Goal: Task Accomplishment & Management: Complete application form

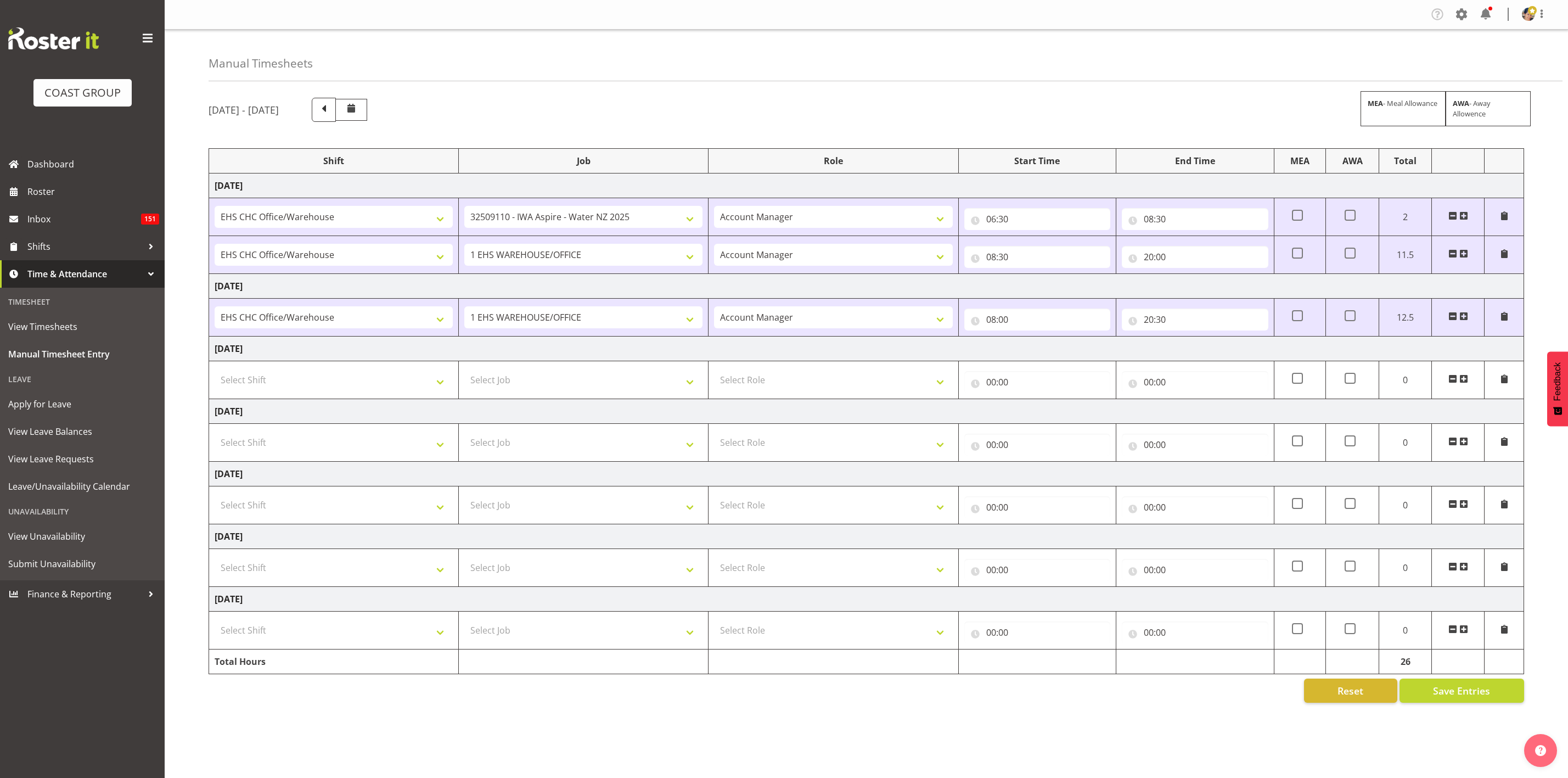
select select "1404"
select select "9028"
select select "37"
select select "1404"
select select "69"
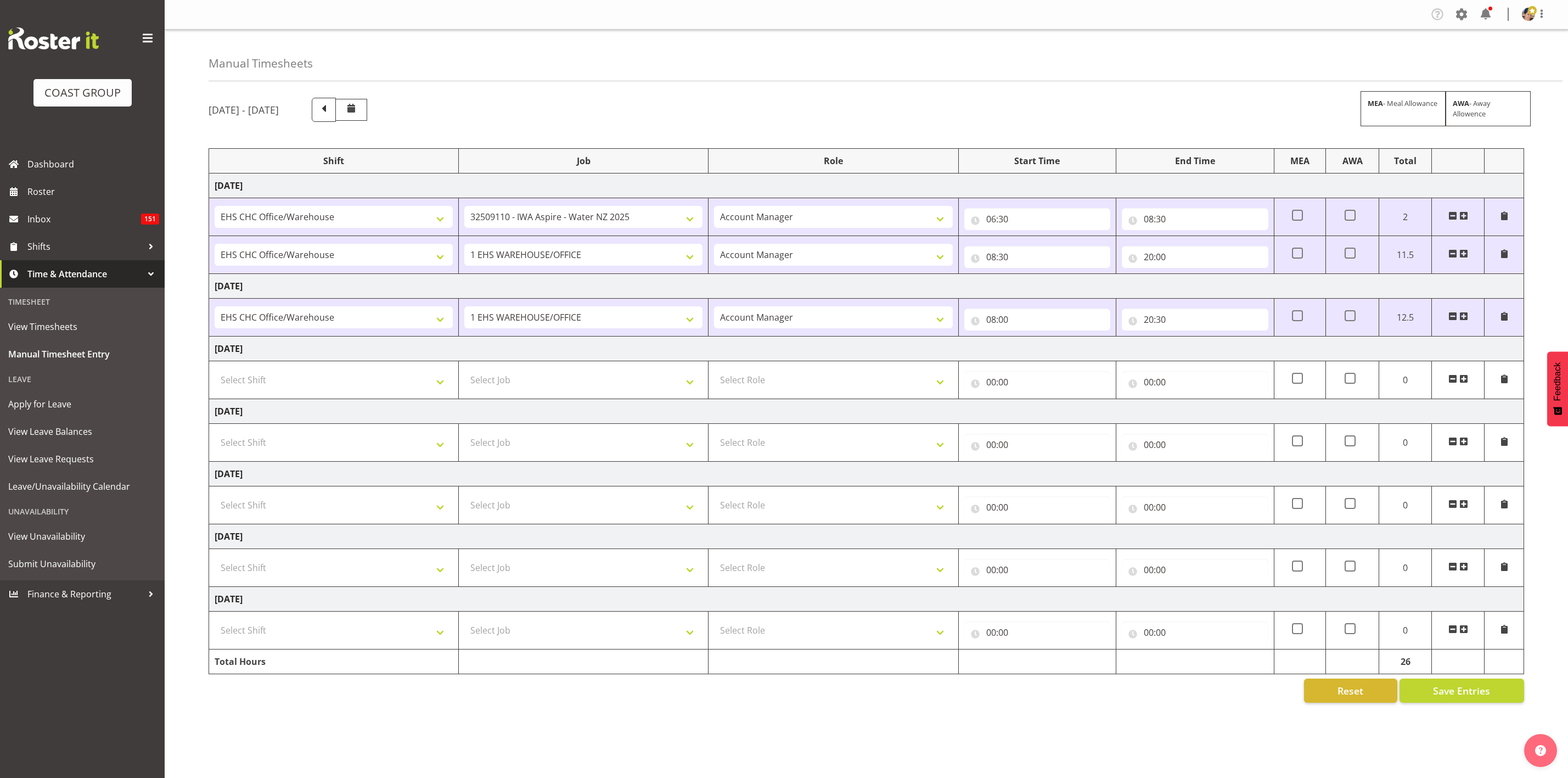
select select "37"
select select "1404"
select select "69"
select select "37"
click at [331, 108] on span at bounding box center [323, 108] width 14 height 14
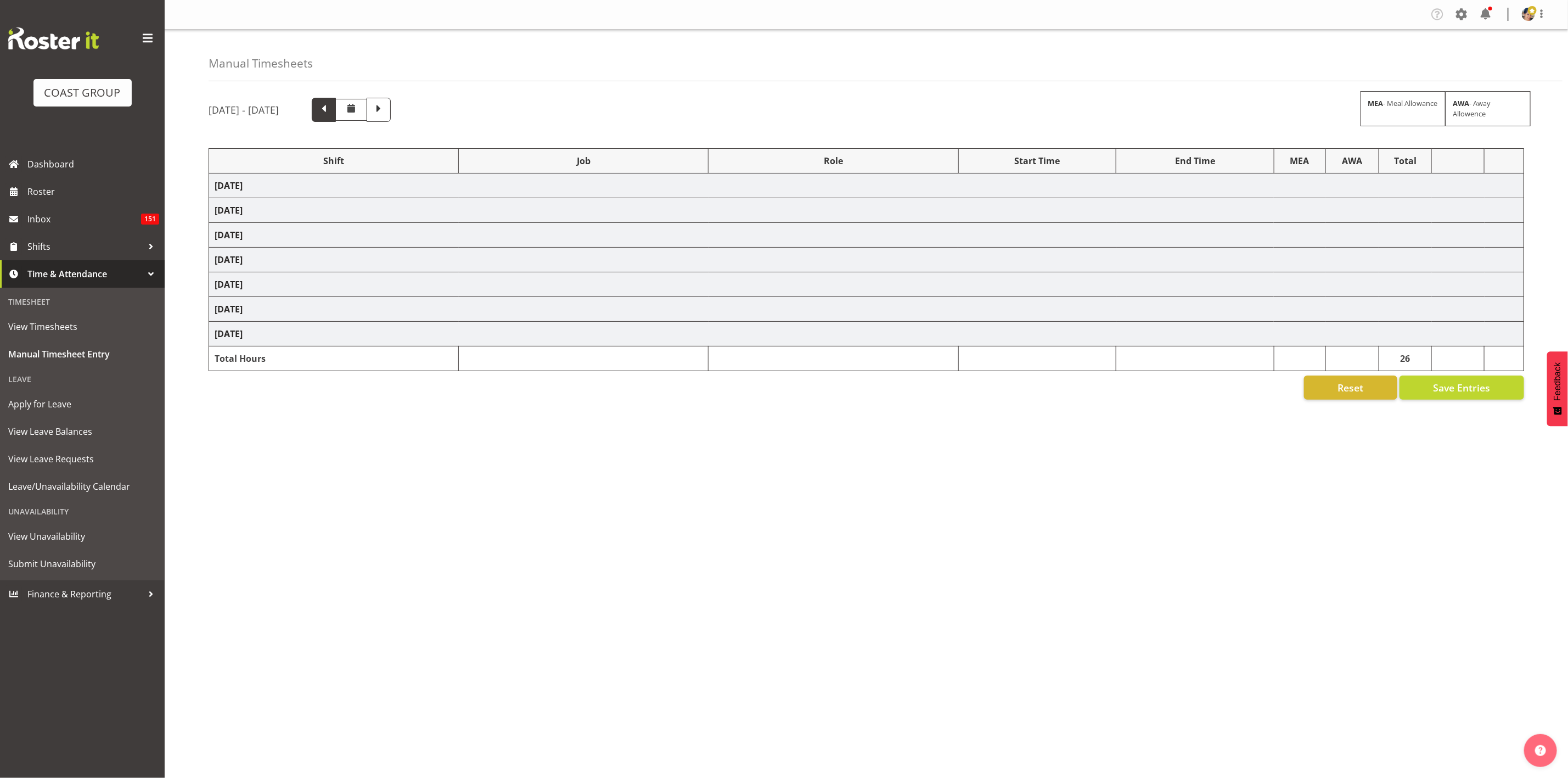
select select "1404"
select select "69"
select select "37"
select select "1404"
select select "69"
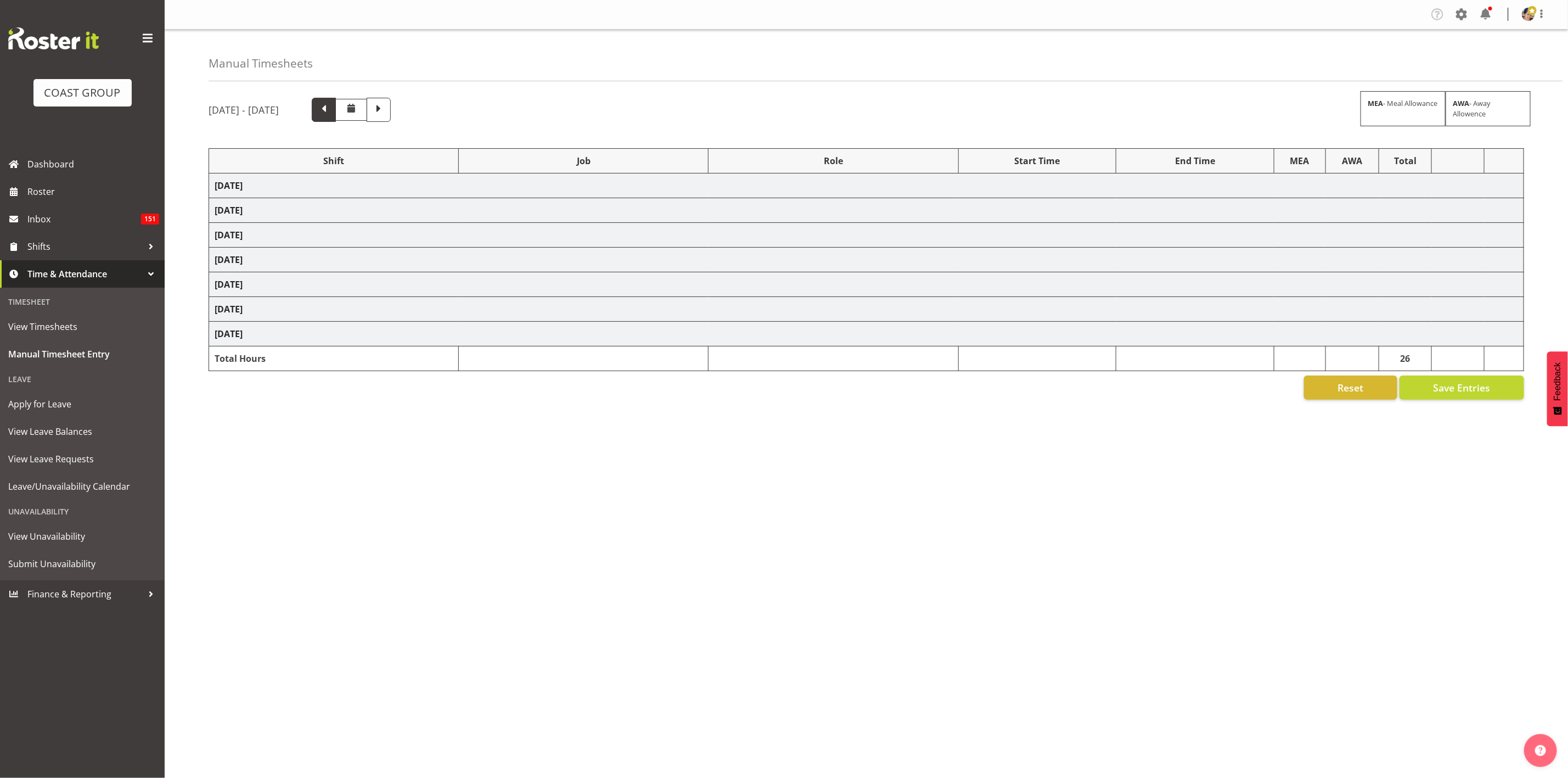
select select "37"
select select "1404"
select select "69"
select select "37"
select select "1404"
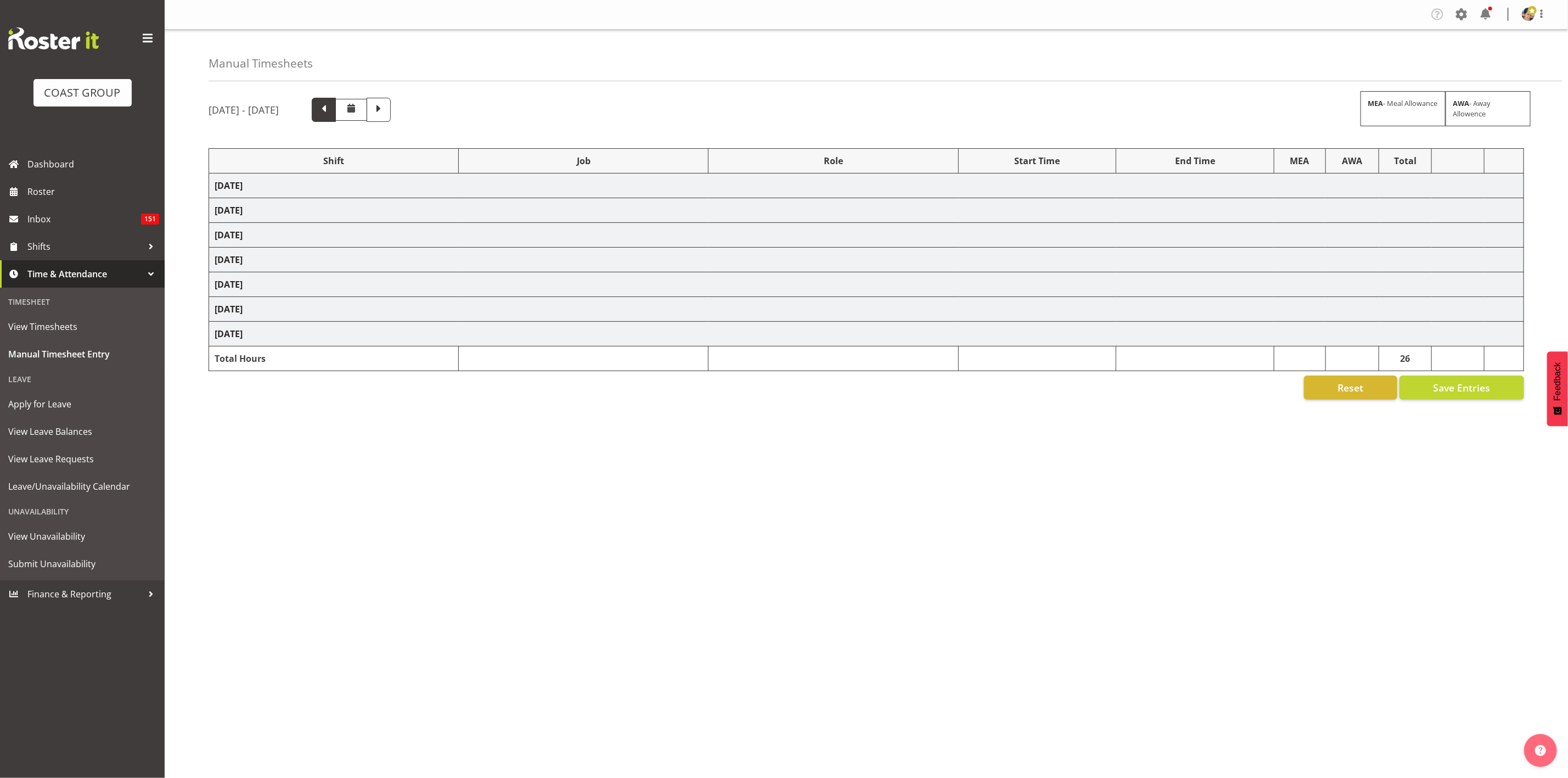
select select "69"
select select "37"
select select "1404"
select select "9028"
select select "37"
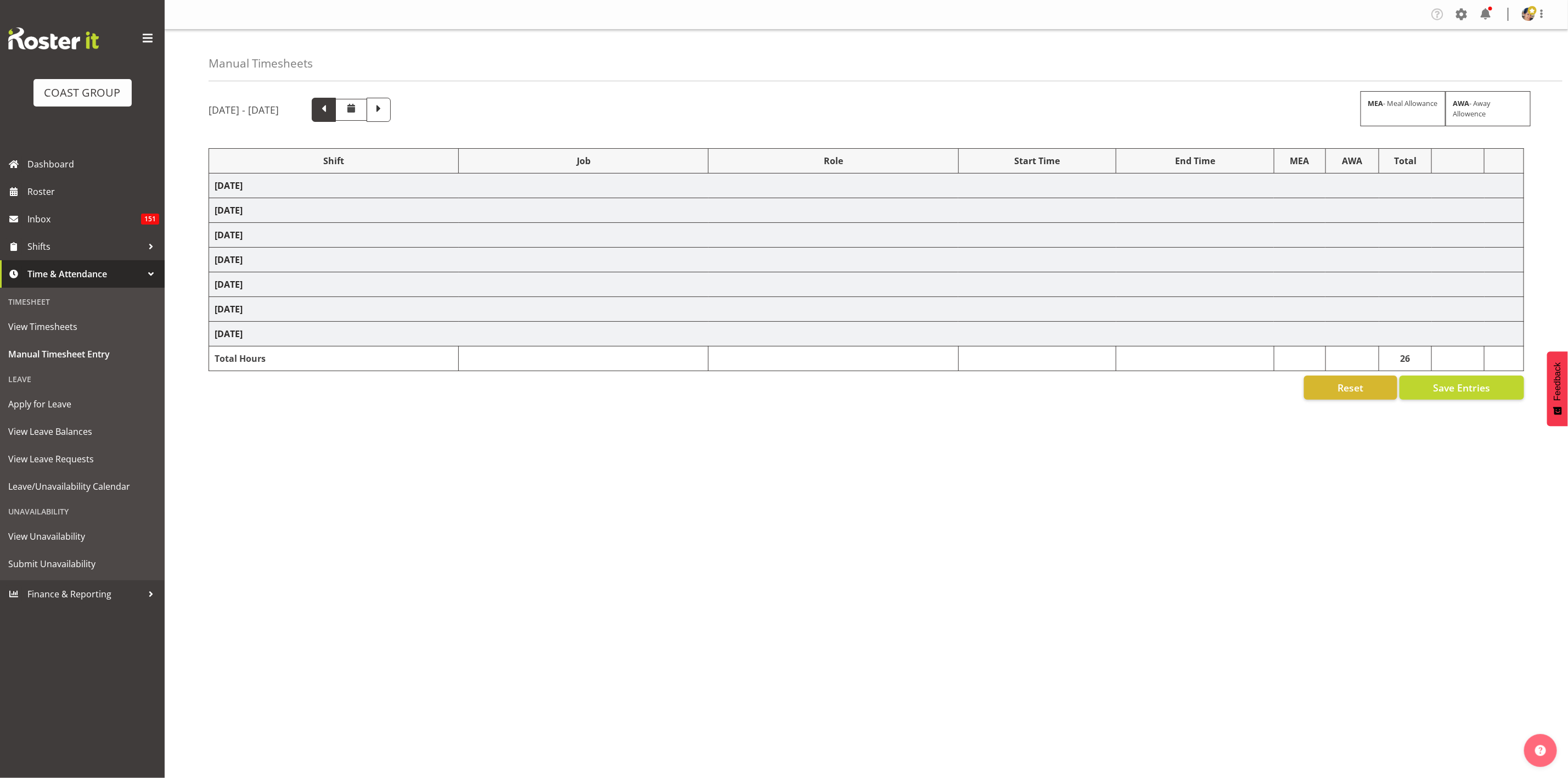
select select "1404"
select select "9028"
select select "37"
select select "1404"
select select "69"
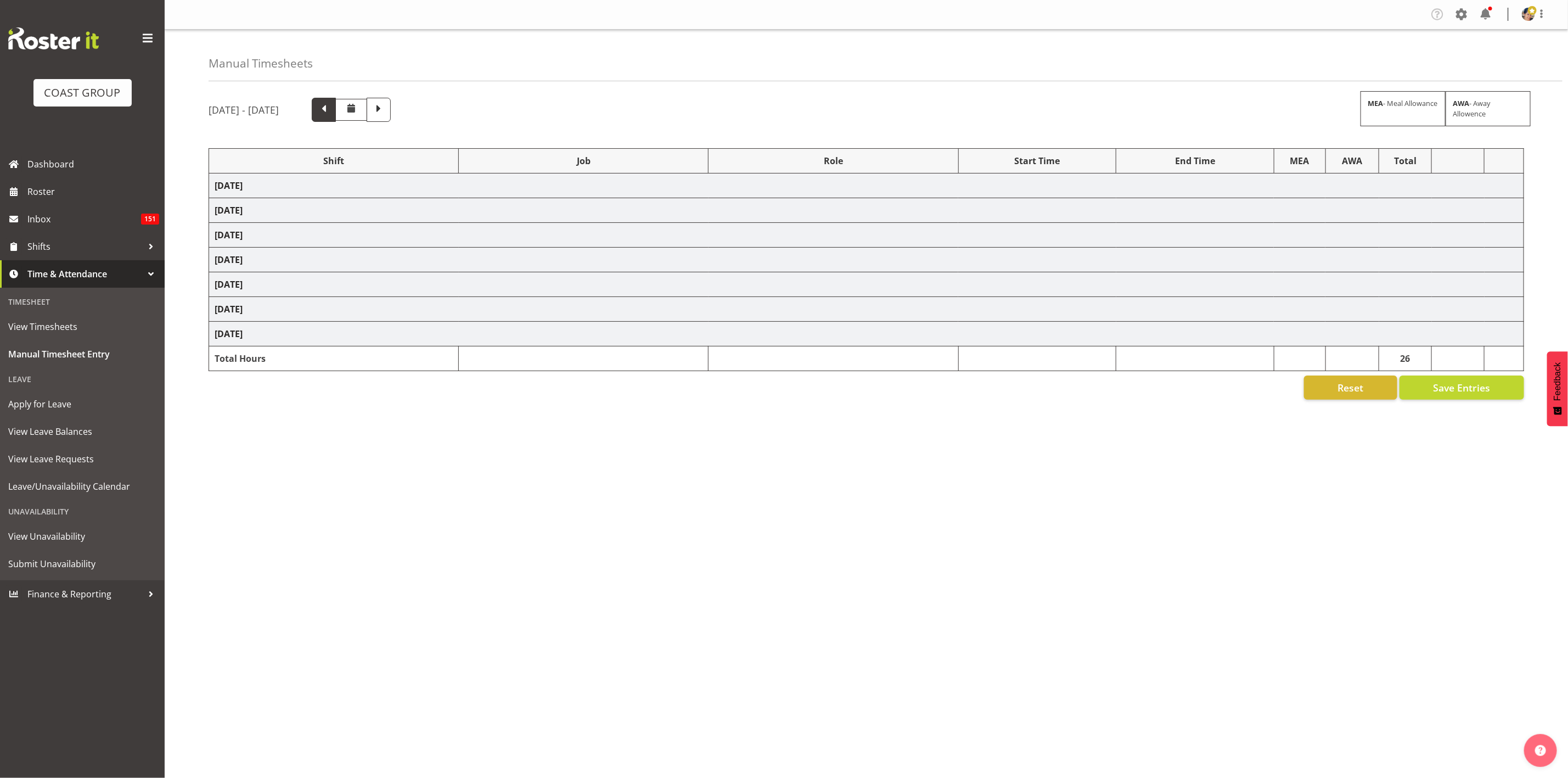
select select "37"
select select "1404"
select select "9028"
select select "37"
select select "1404"
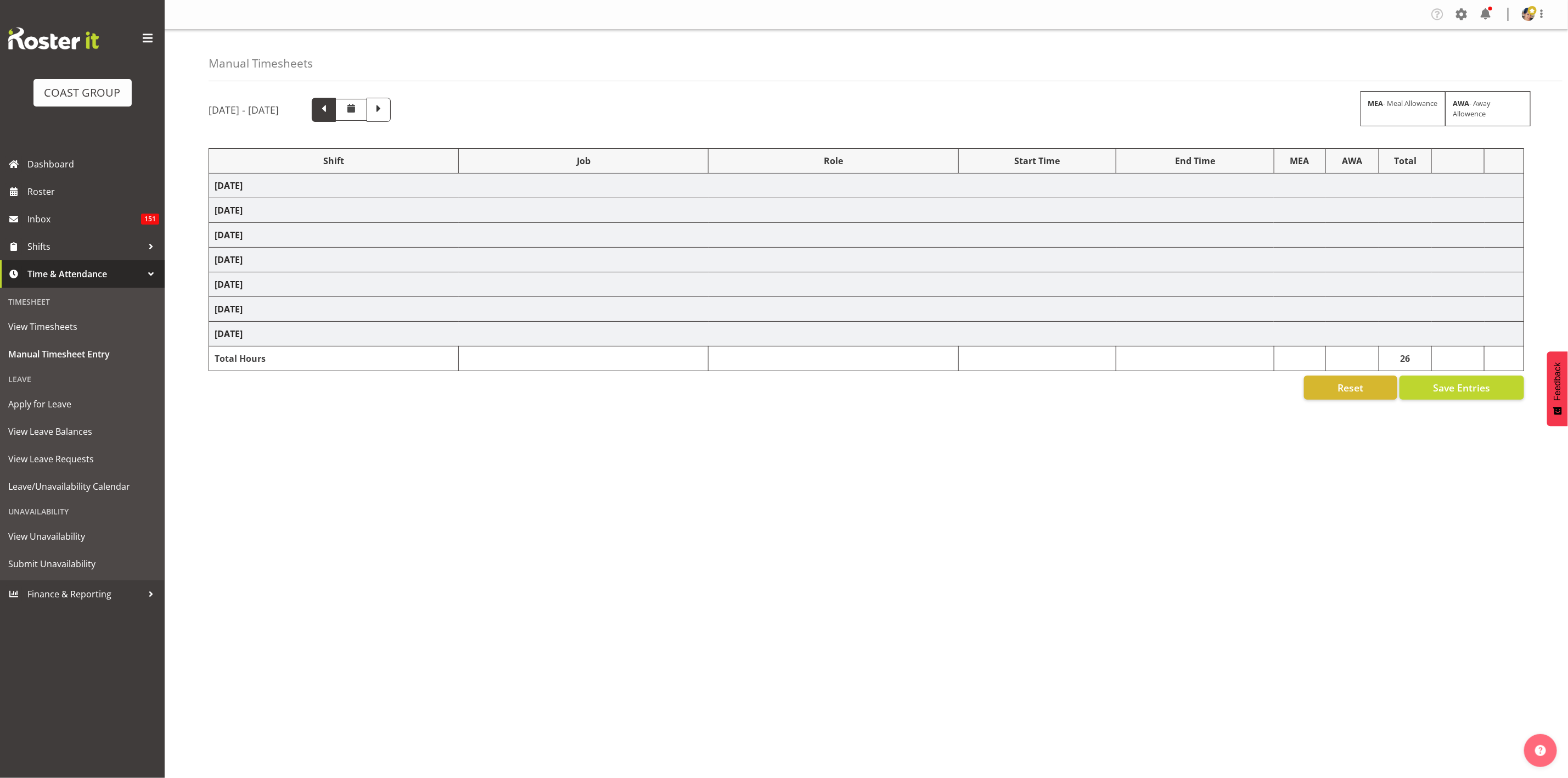
select select "69"
select select "37"
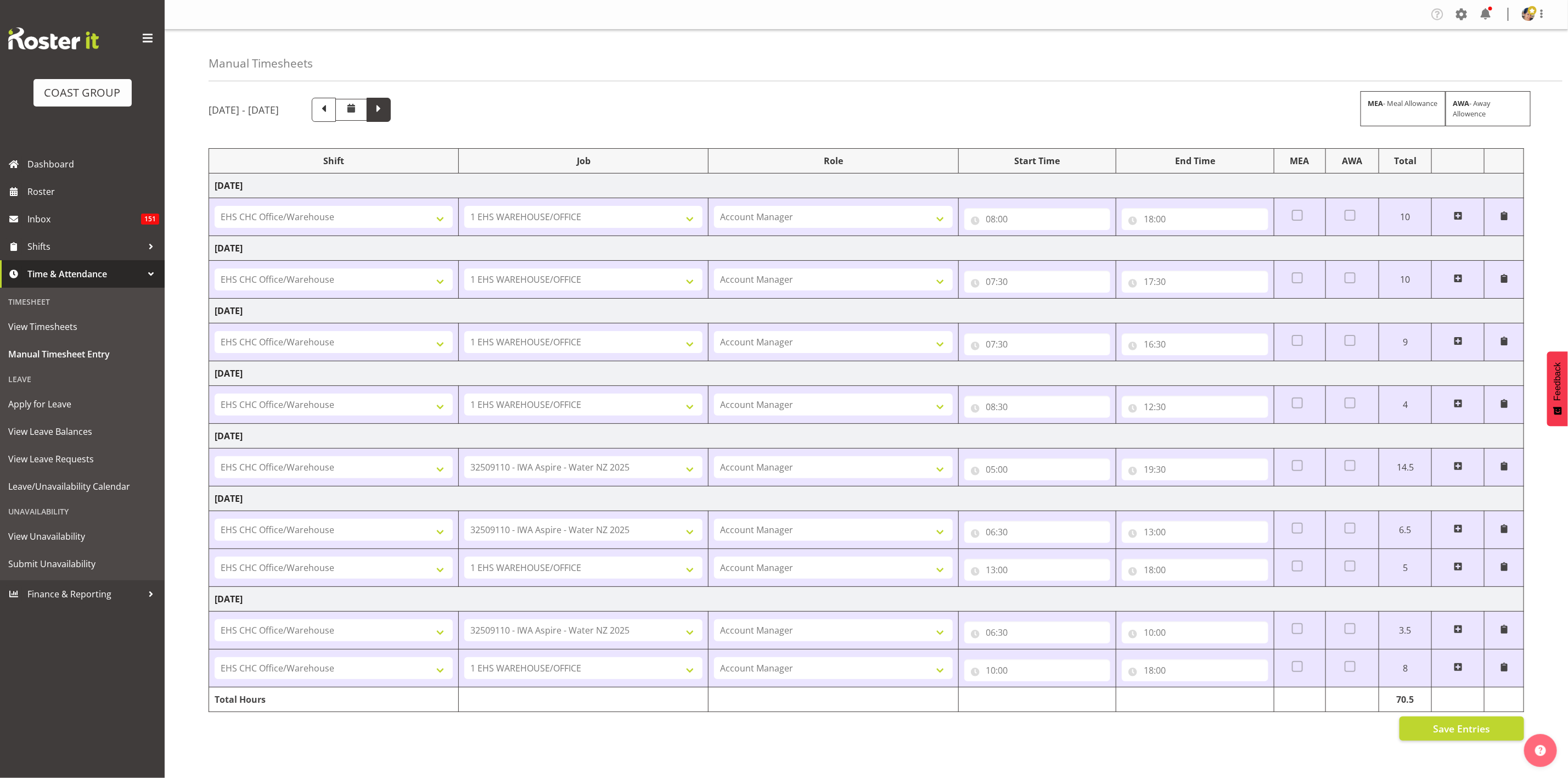
click at [386, 106] on span at bounding box center [378, 108] width 14 height 14
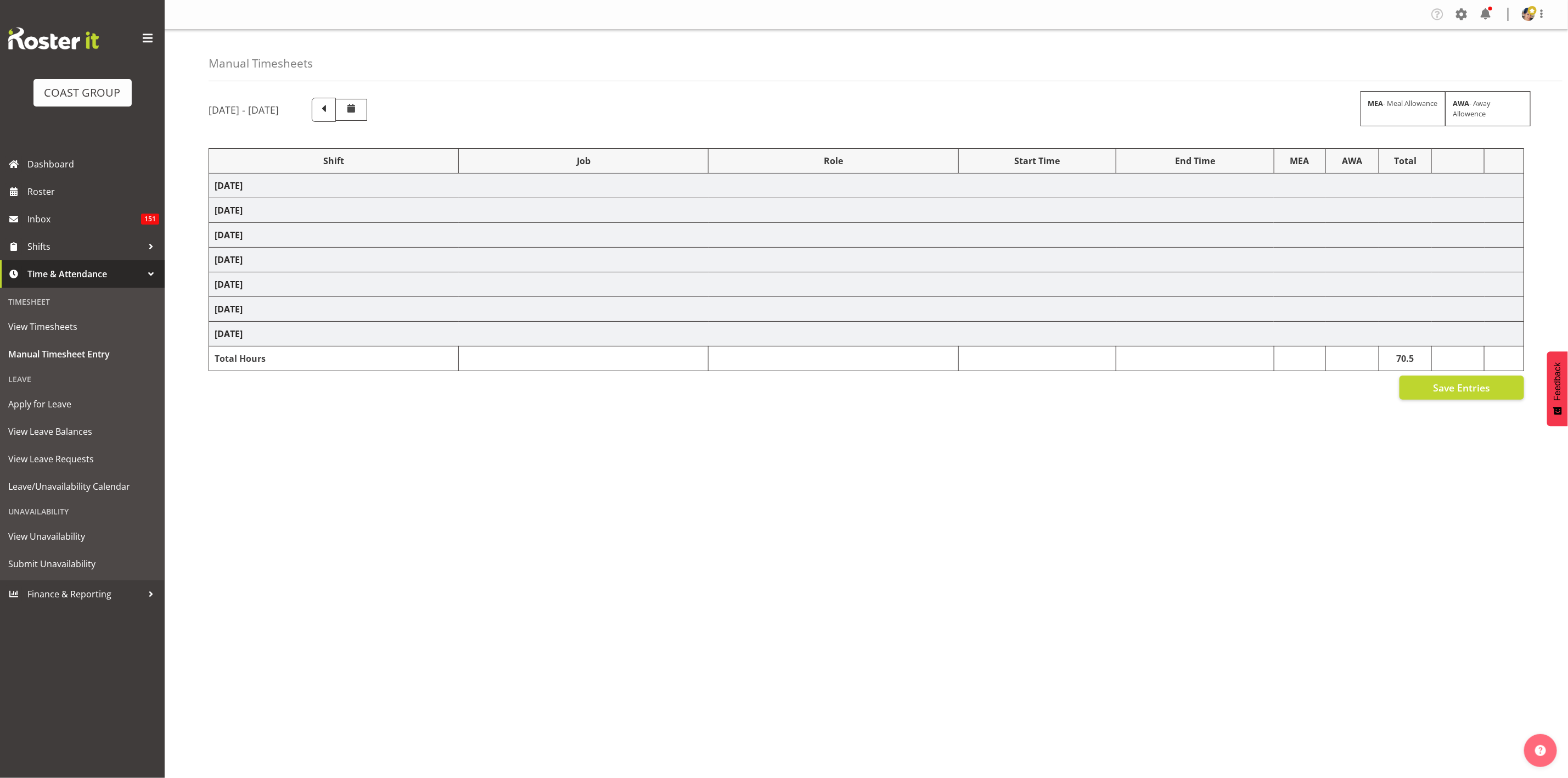
select select "1404"
select select "9028"
select select "37"
select select "1404"
select select "69"
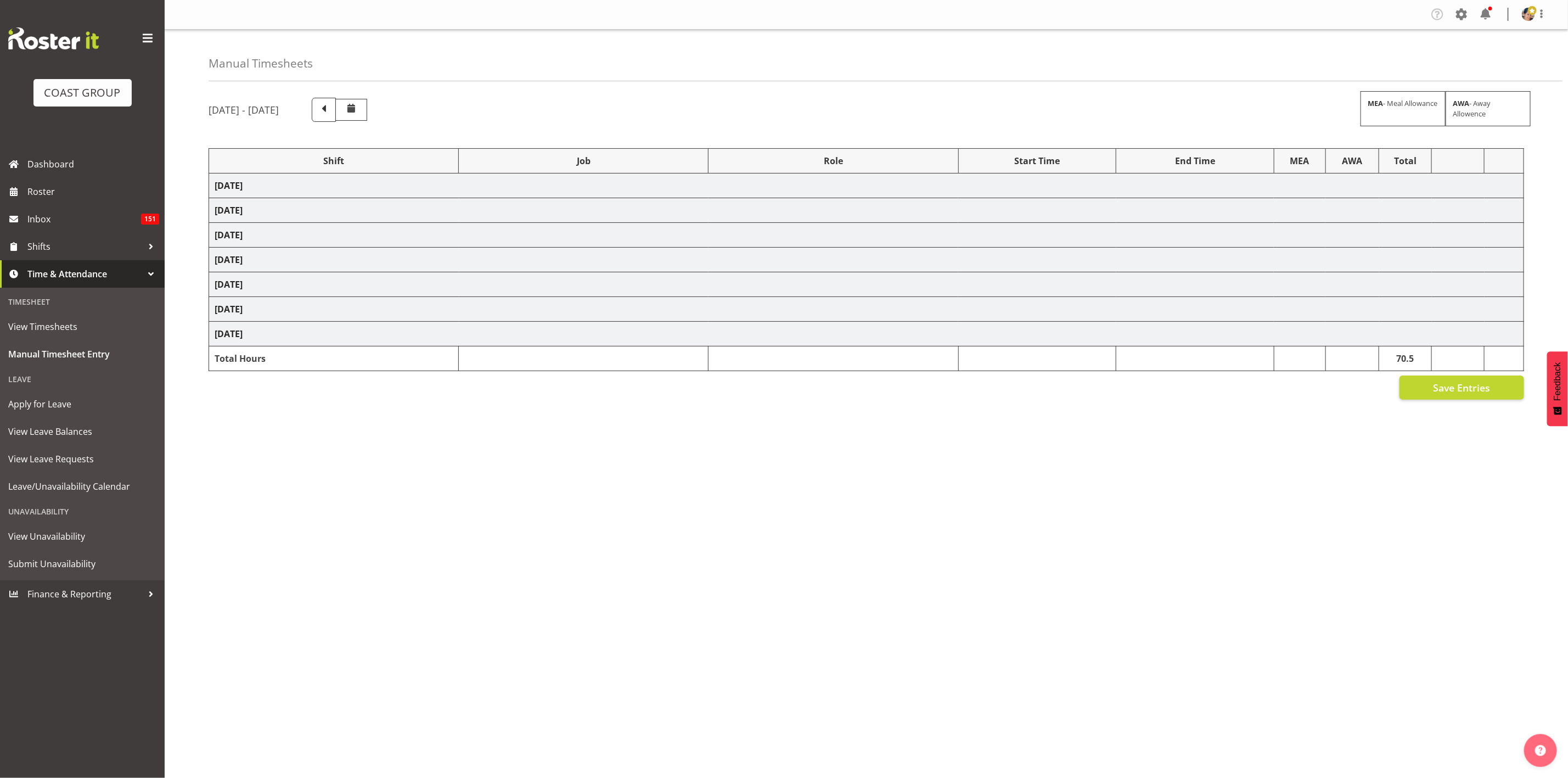
select select "37"
select select "1404"
select select "69"
select select "37"
